Goal: Use online tool/utility: Utilize a website feature to perform a specific function

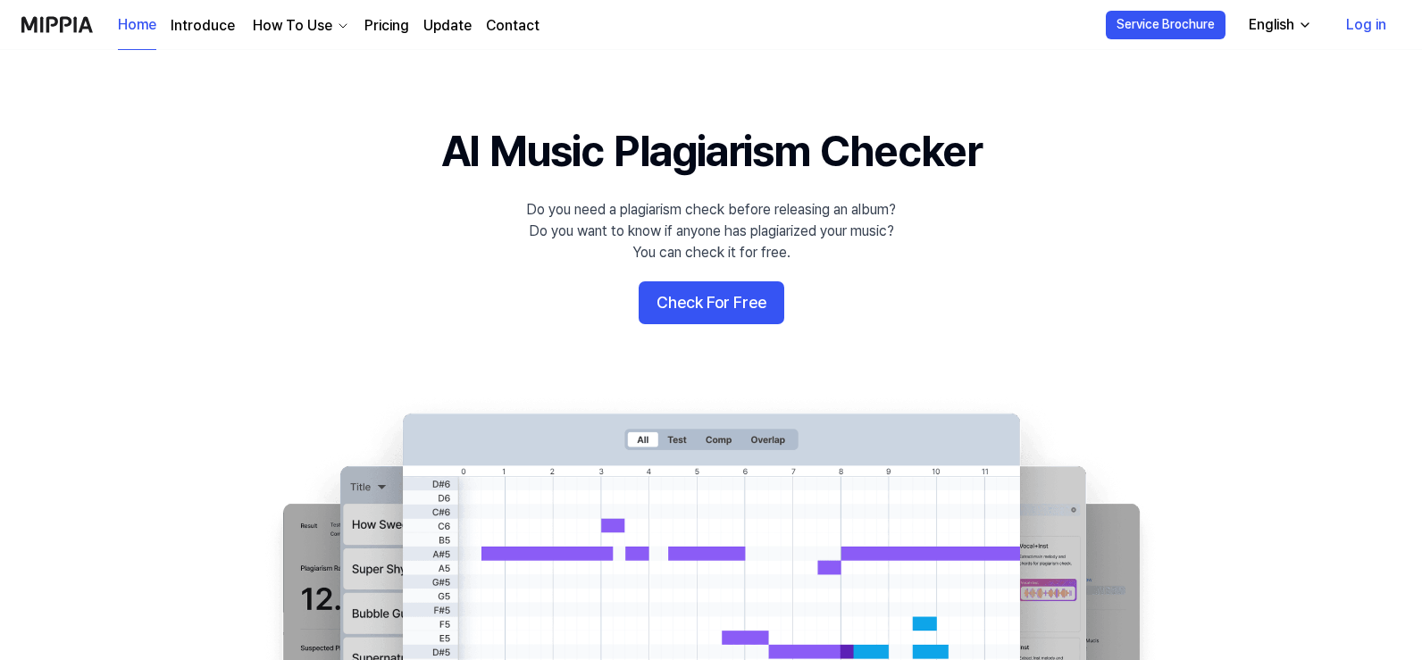
click at [749, 305] on button "Check For Free" at bounding box center [712, 302] width 146 height 43
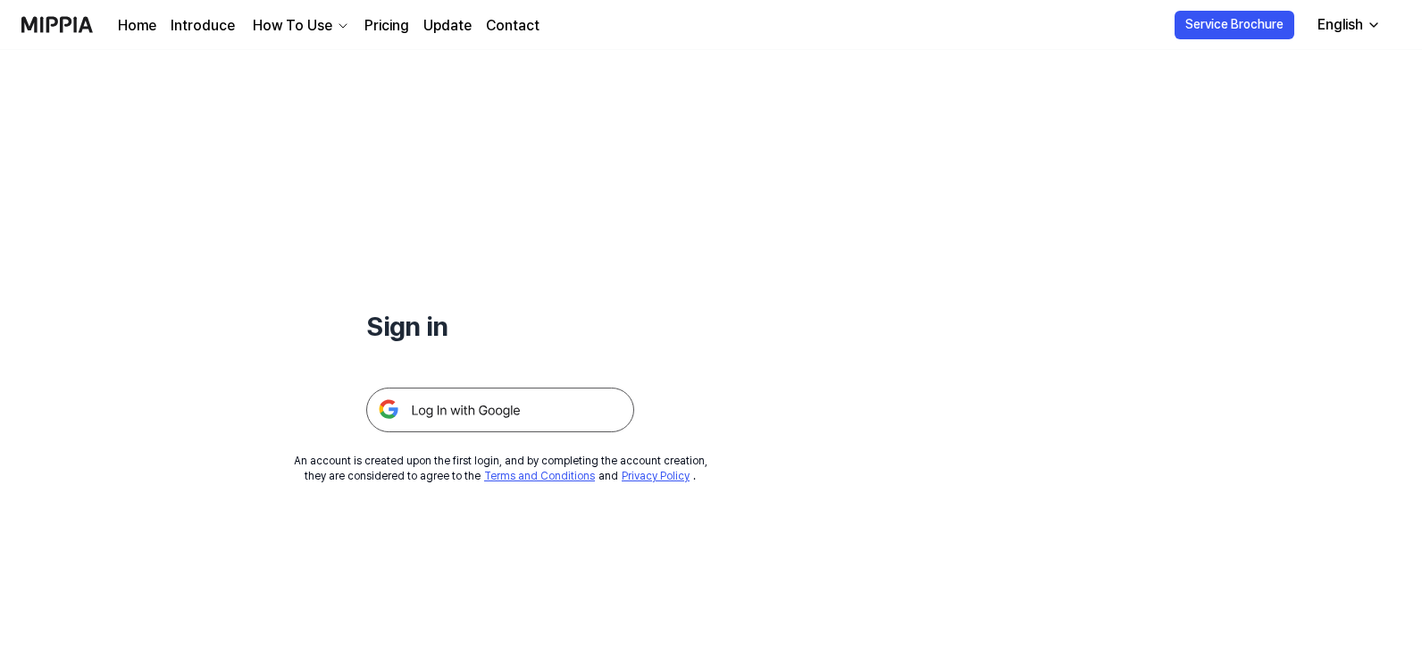
click at [506, 416] on img at bounding box center [500, 410] width 268 height 45
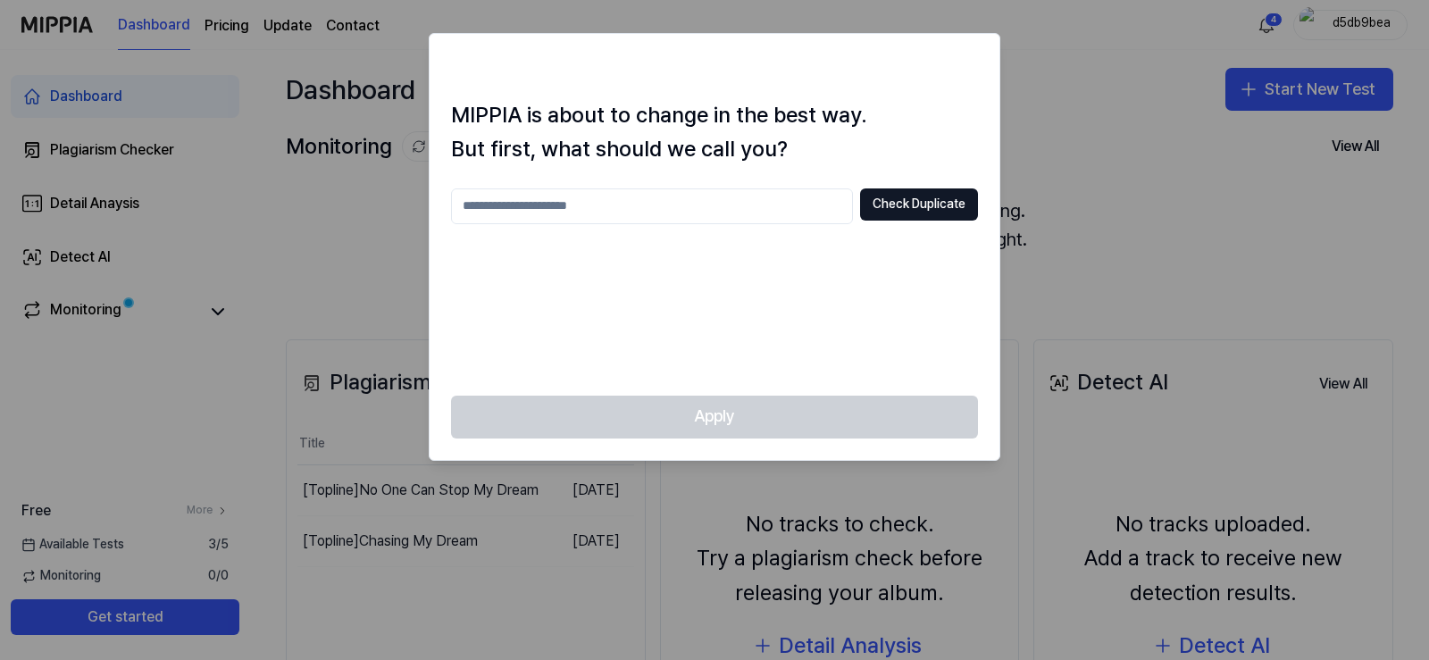
click at [696, 208] on input "text" at bounding box center [652, 206] width 402 height 36
type input "****"
click at [933, 213] on button "Check Duplicate" at bounding box center [919, 204] width 118 height 32
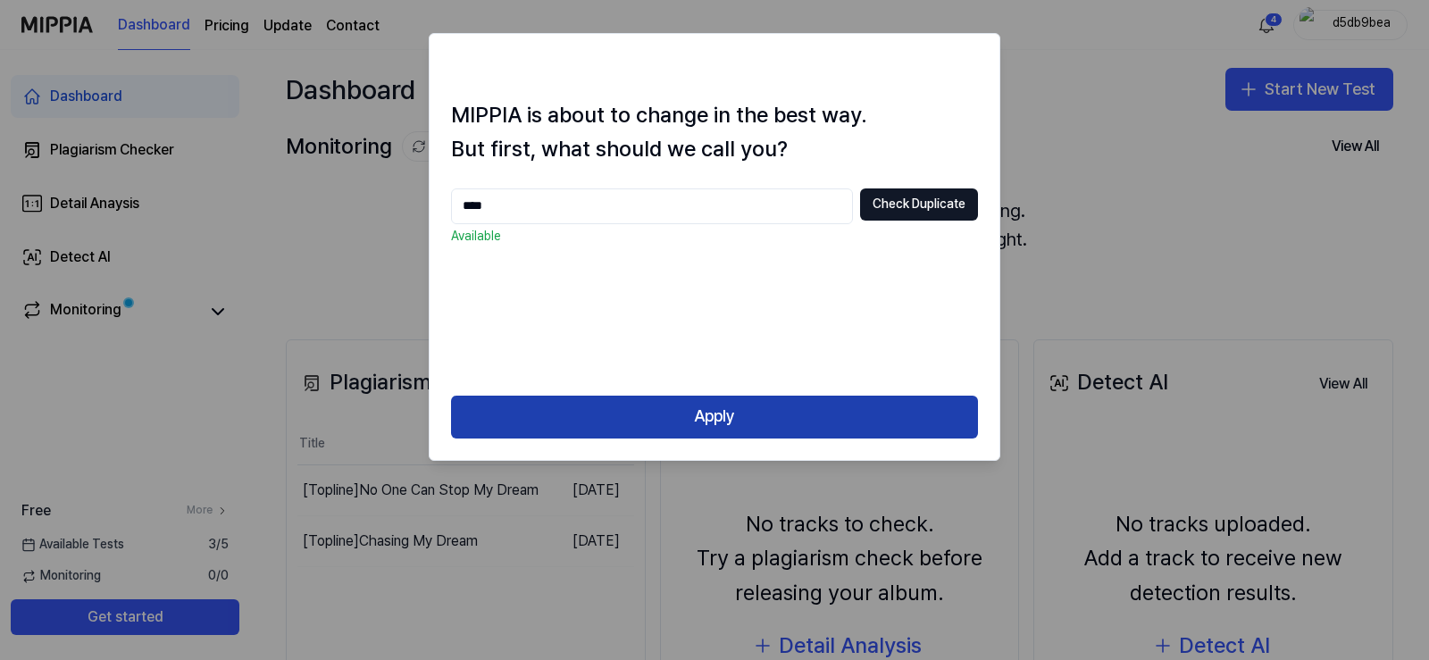
click at [683, 417] on button "Apply" at bounding box center [714, 417] width 527 height 43
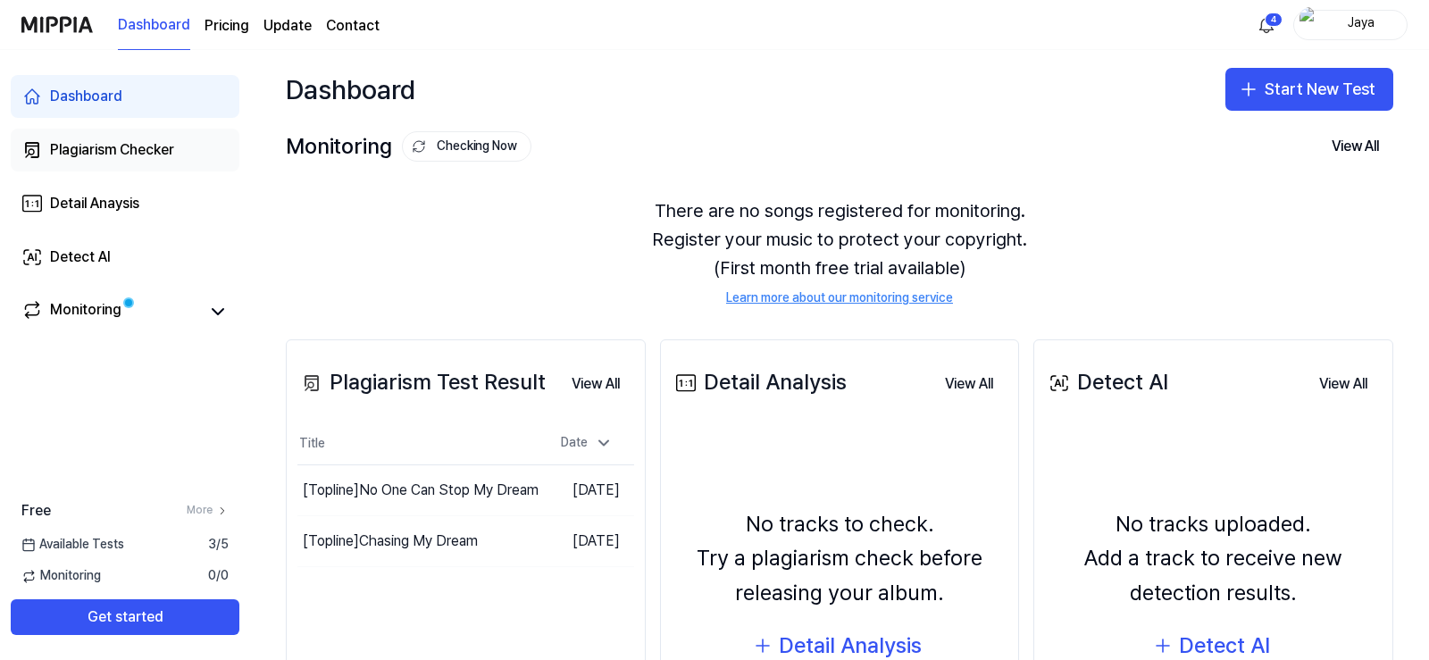
click at [108, 139] on div "Plagiarism Checker" at bounding box center [112, 149] width 124 height 21
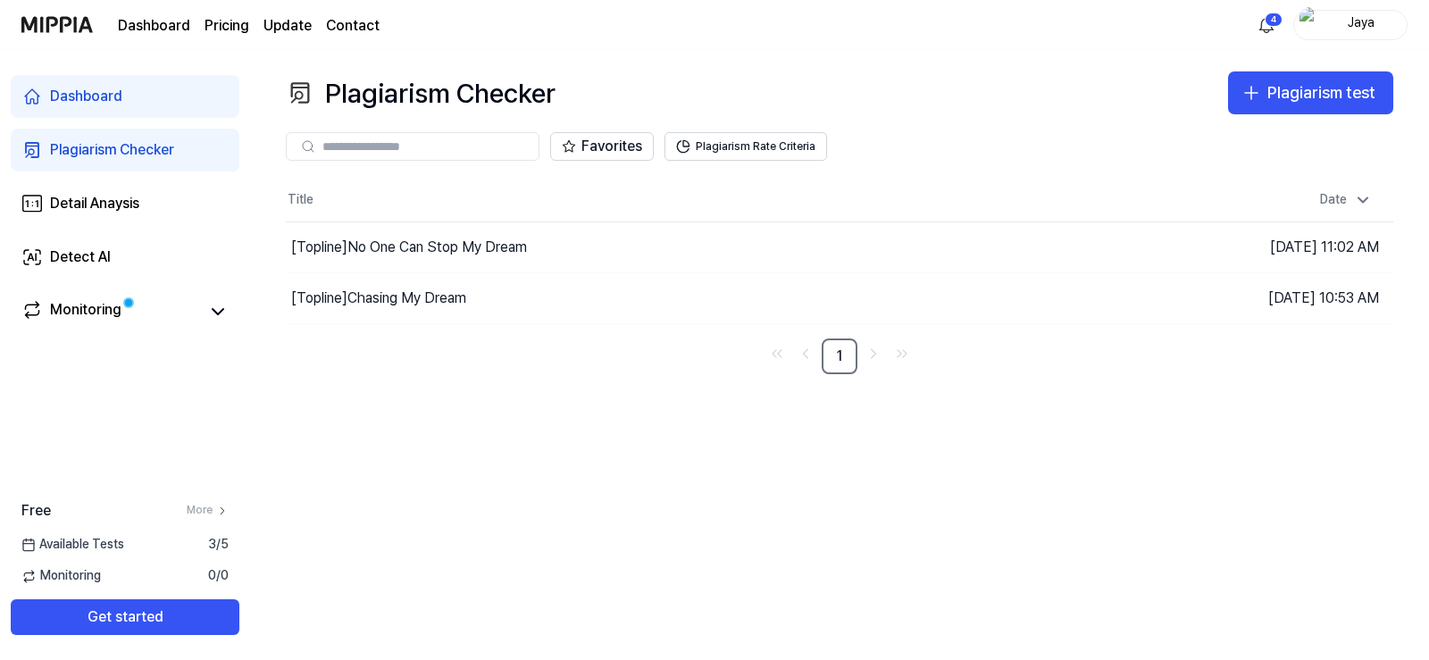
click at [491, 145] on input "text" at bounding box center [424, 146] width 205 height 16
click at [1288, 91] on div "Plagiarism test" at bounding box center [1322, 93] width 108 height 26
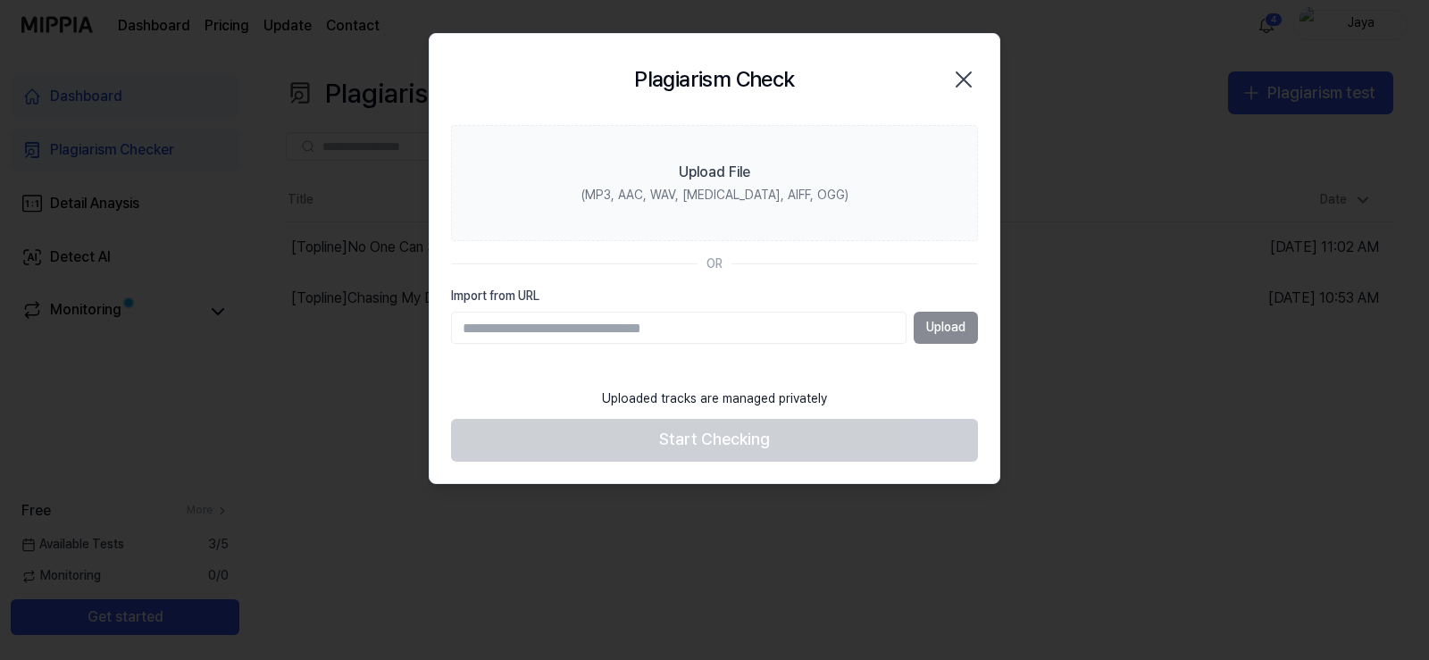
click at [648, 328] on input "Import from URL" at bounding box center [679, 328] width 456 height 32
click at [704, 330] on input "Import from URL" at bounding box center [679, 328] width 456 height 32
click at [738, 328] on input "Import from URL" at bounding box center [679, 328] width 456 height 32
click at [947, 324] on div "Upload" at bounding box center [714, 328] width 527 height 32
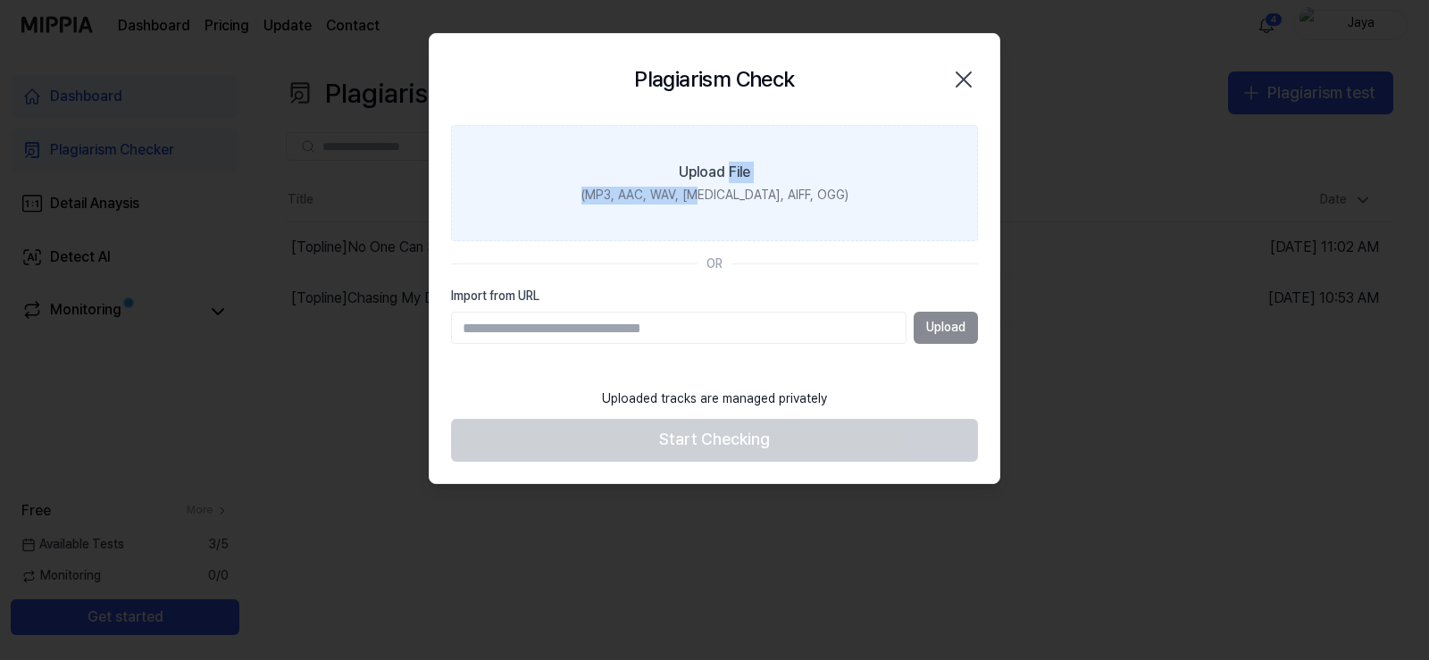
click at [730, 187] on label "Upload File (MP3, AAC, WAV, FLAC, AIFF, OGG)" at bounding box center [714, 183] width 527 height 116
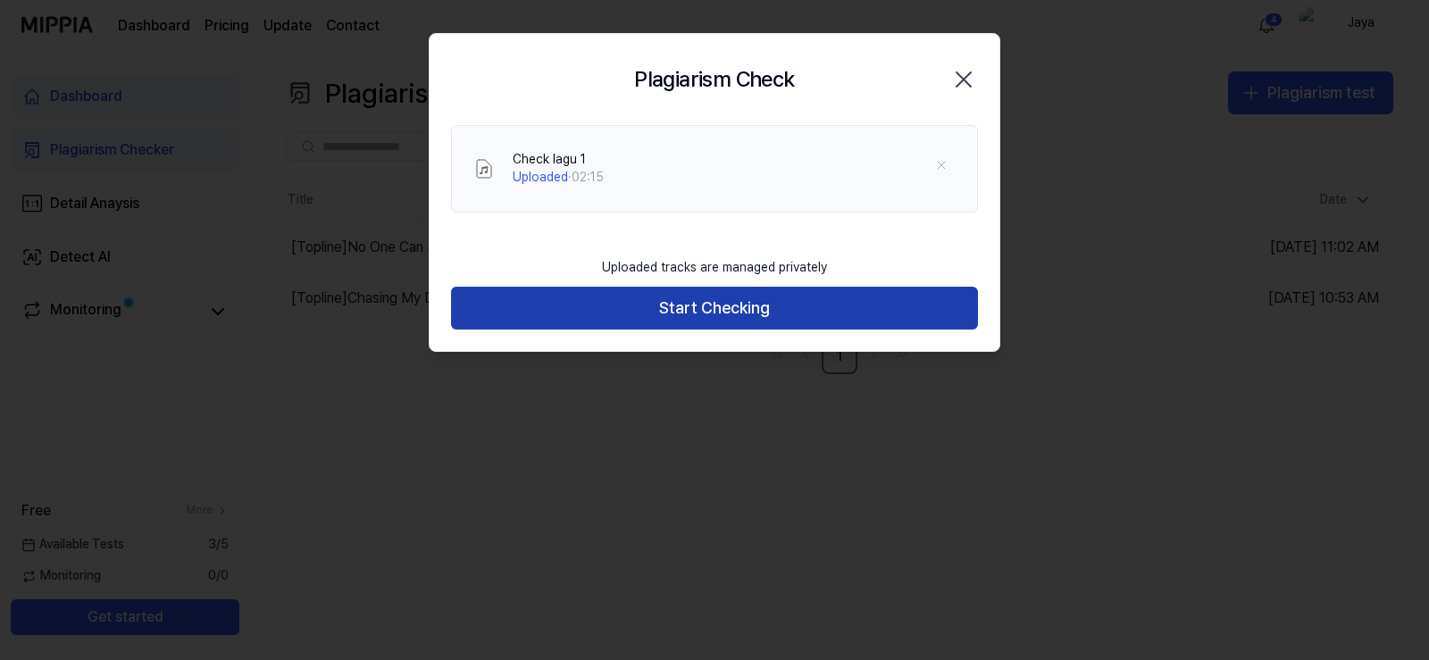
click at [724, 308] on button "Start Checking" at bounding box center [714, 308] width 527 height 43
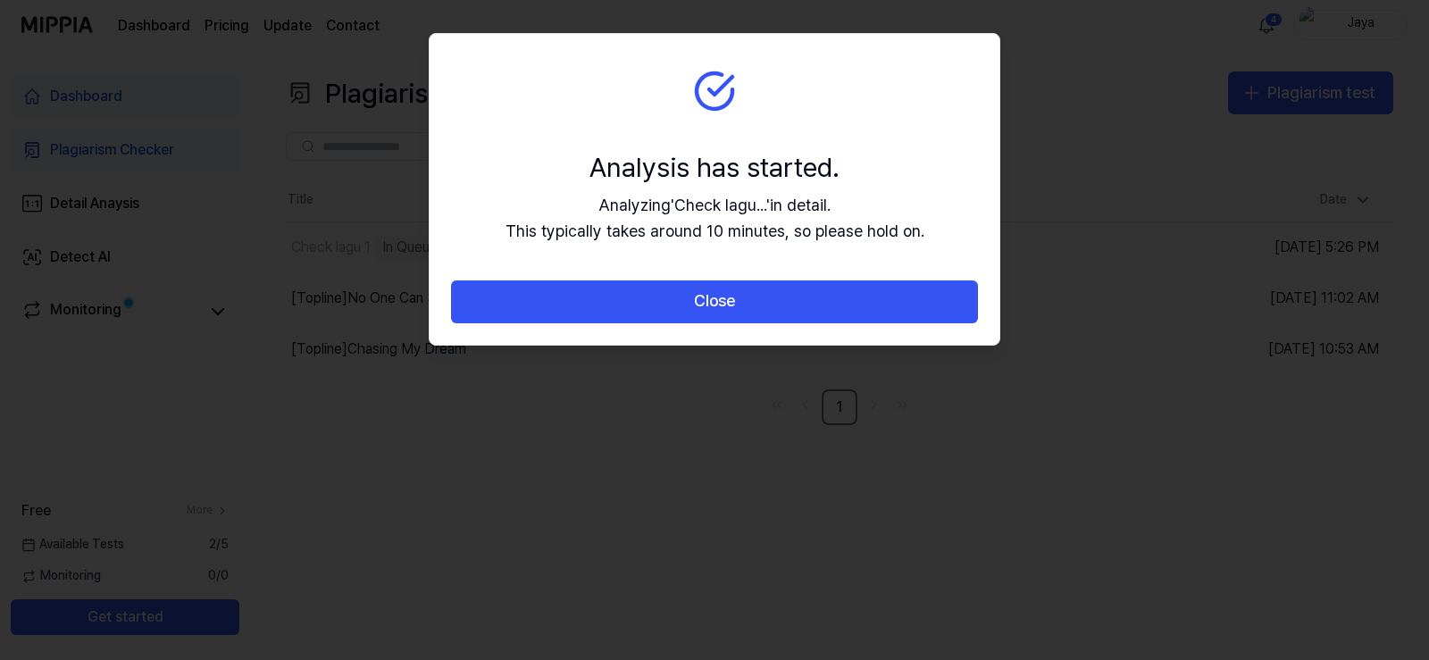
click at [724, 308] on button "Close" at bounding box center [714, 301] width 527 height 43
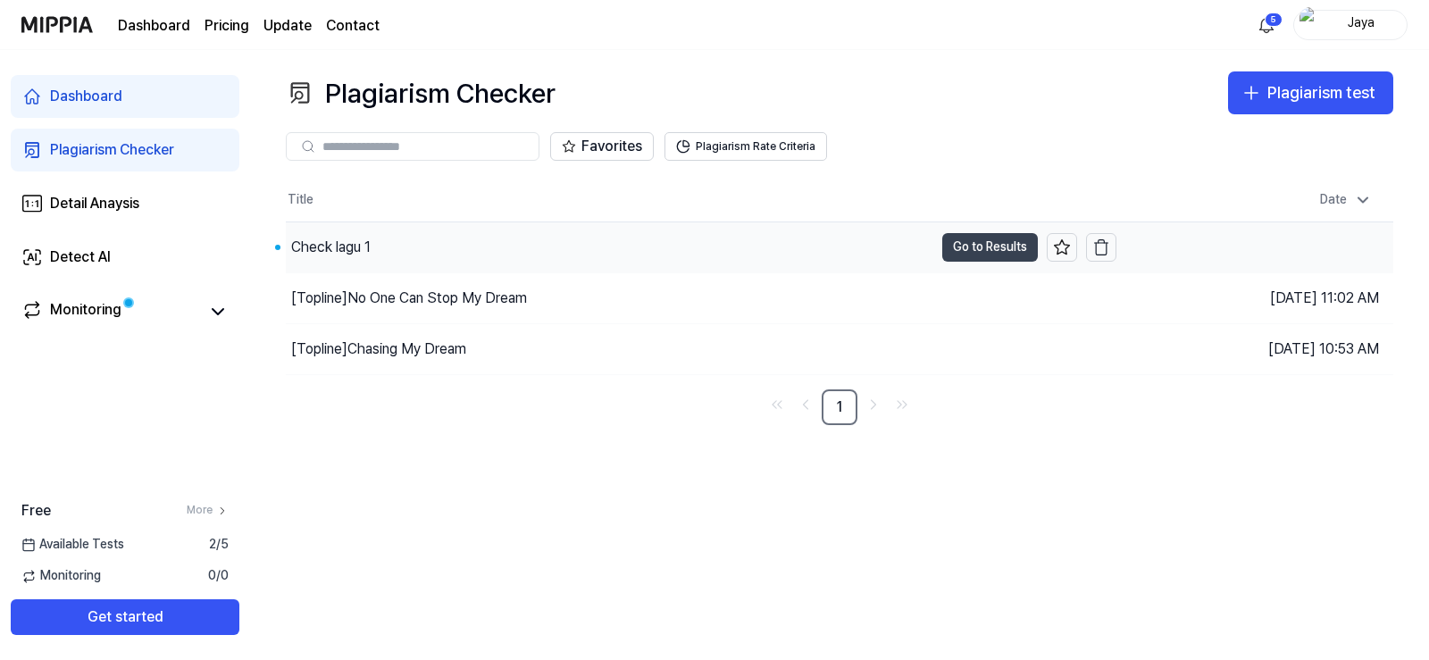
click at [963, 247] on button "Go to Results" at bounding box center [990, 247] width 96 height 29
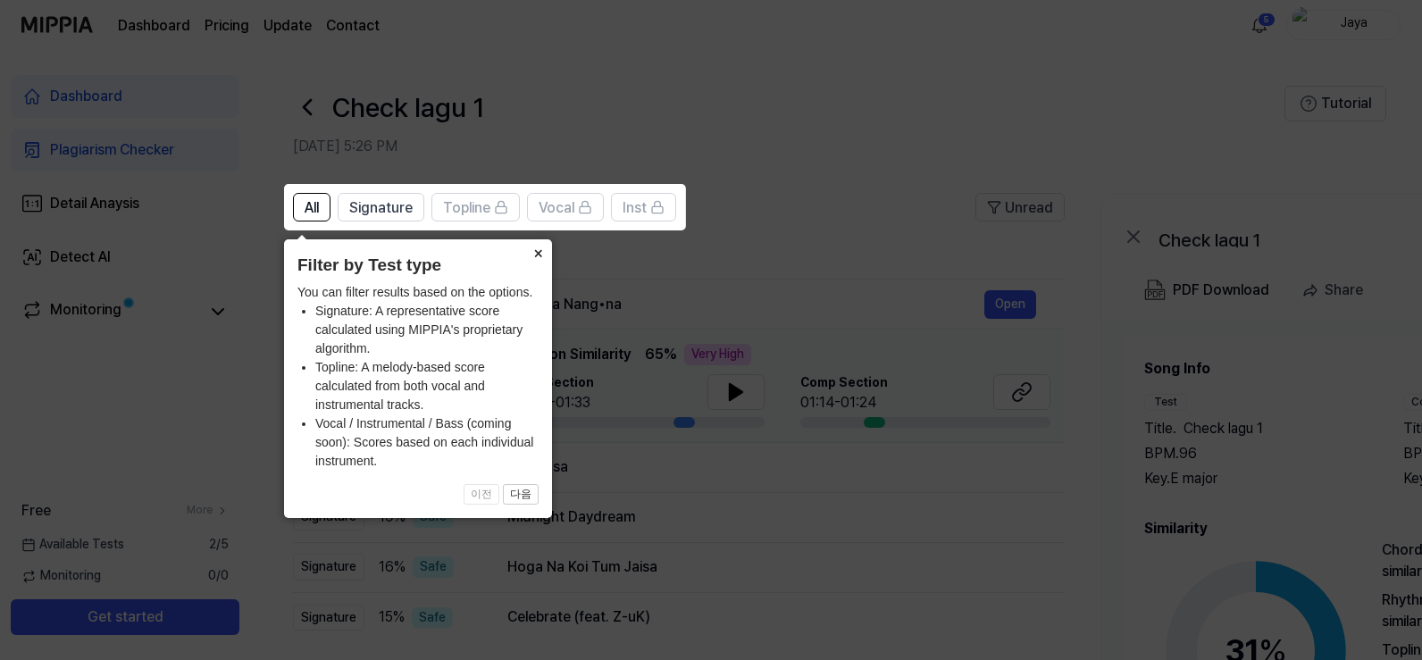
click at [537, 254] on button "×" at bounding box center [537, 251] width 29 height 25
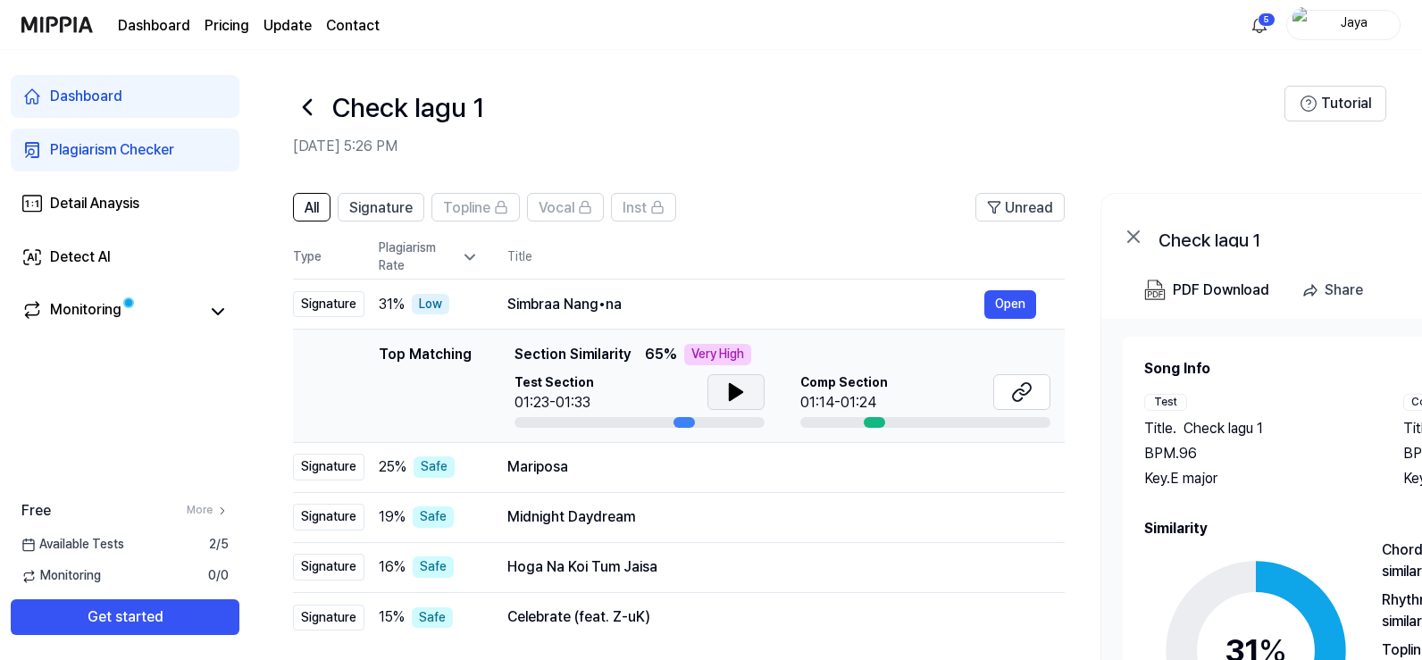
click at [730, 397] on icon at bounding box center [736, 392] width 13 height 16
